Goal: Answer question/provide support: Share knowledge or assist other users

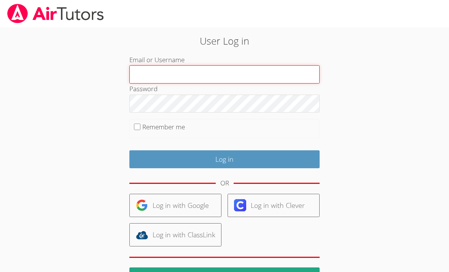
type input "mbilonozhko@bhusd.com"
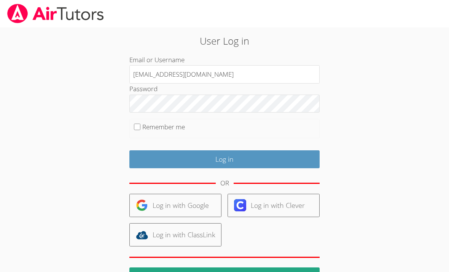
click at [225, 158] on input "Log in" at bounding box center [224, 159] width 190 height 18
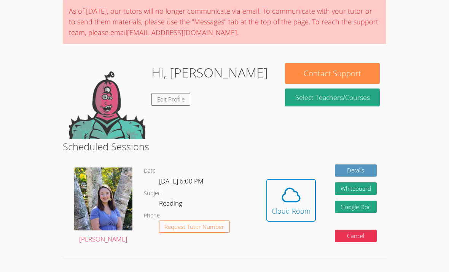
scroll to position [63, 0]
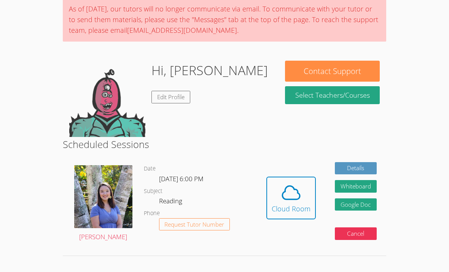
click at [305, 217] on button "Cloud Room" at bounding box center [292, 197] width 50 height 43
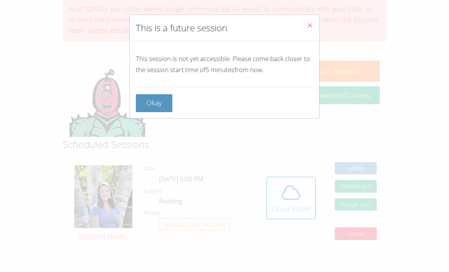
click at [150, 108] on button "Okay" at bounding box center [154, 103] width 37 height 18
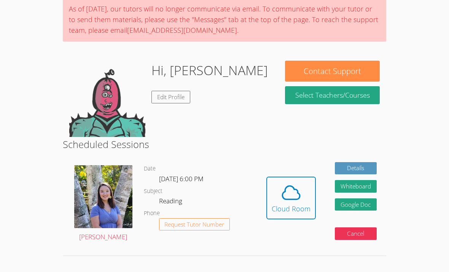
click at [296, 207] on div "Cloud Room" at bounding box center [291, 208] width 39 height 11
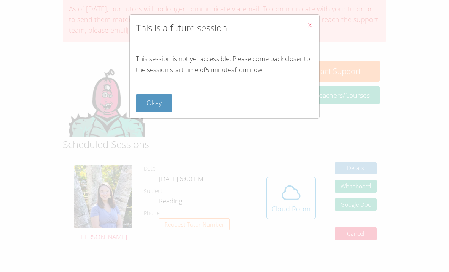
click at [307, 31] on button "Close" at bounding box center [310, 26] width 19 height 23
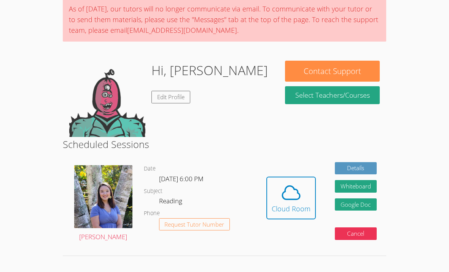
click at [291, 203] on div "Cloud Room" at bounding box center [291, 208] width 39 height 11
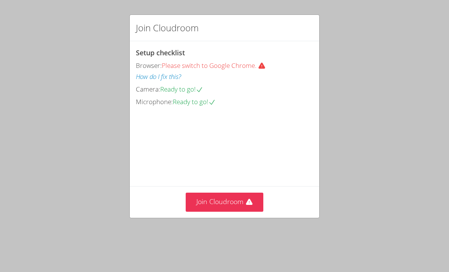
click at [201, 211] on button "Join Cloudroom" at bounding box center [225, 201] width 78 height 19
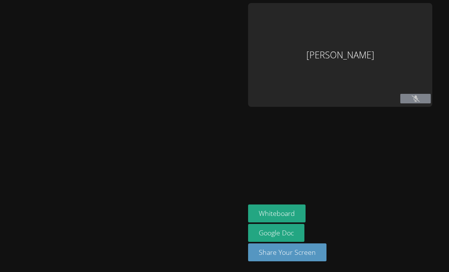
click at [363, 76] on div "[PERSON_NAME]" at bounding box center [340, 55] width 184 height 104
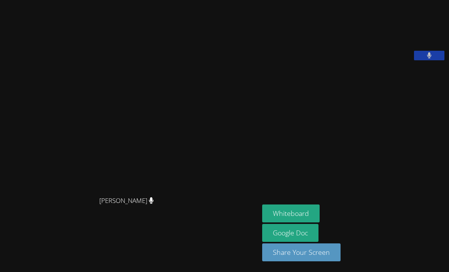
click at [414, 60] on button at bounding box center [429, 56] width 30 height 10
click at [262, 222] on button "Whiteboard" at bounding box center [291, 213] width 58 height 18
click at [389, 2] on aside "[PERSON_NAME] Whiteboard Google Doc Share Your Screen" at bounding box center [354, 136] width 190 height 272
click at [297, 222] on button "Whiteboard" at bounding box center [291, 213] width 58 height 18
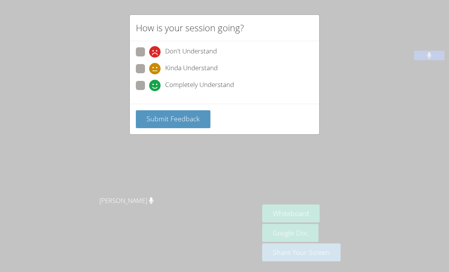
click at [151, 86] on icon at bounding box center [154, 85] width 11 height 11
click at [151, 86] on input "Completely Understand" at bounding box center [152, 84] width 6 height 6
radio input "true"
click at [155, 116] on span "Submit Feedback" at bounding box center [173, 118] width 53 height 9
